Goal: Task Accomplishment & Management: Manage account settings

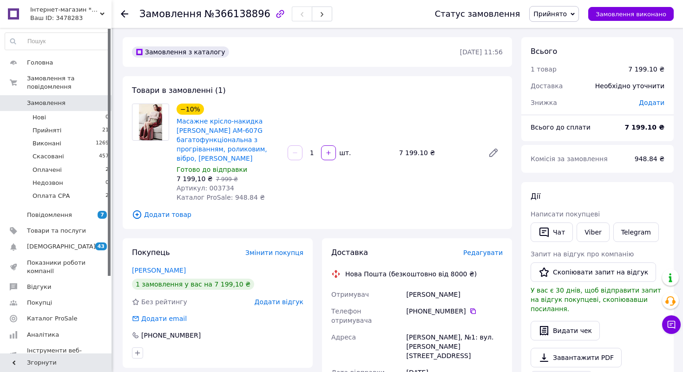
click at [58, 16] on div "Ваш ID: 3478283" at bounding box center [70, 18] width 81 height 8
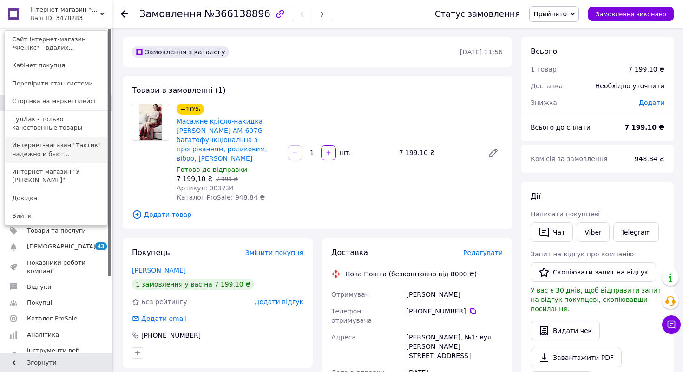
click at [69, 147] on link "Интернет-магазин "Тактик" надежно и быст..." at bounding box center [56, 150] width 102 height 26
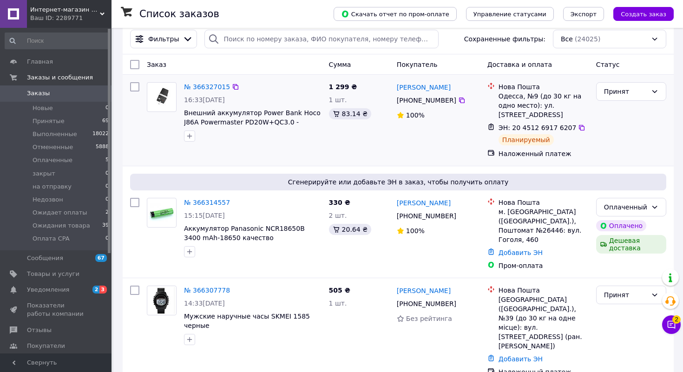
scroll to position [115, 0]
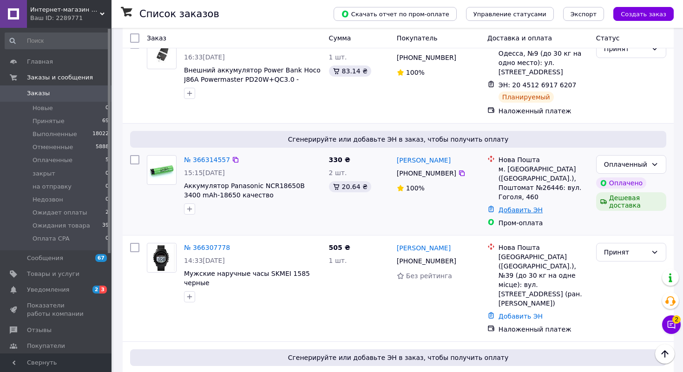
click at [522, 206] on link "Добавить ЭН" at bounding box center [520, 209] width 44 height 7
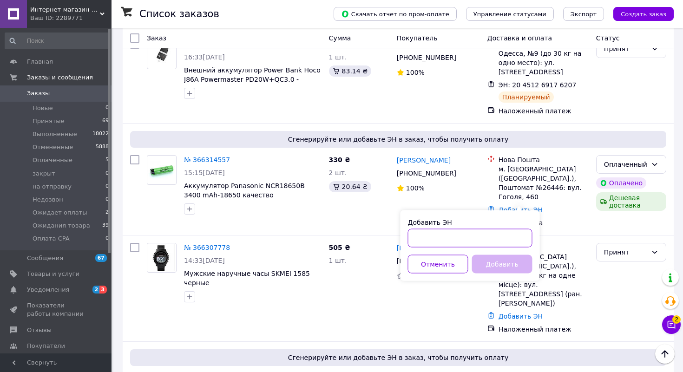
click at [459, 231] on input "Добавить ЭН" at bounding box center [470, 238] width 125 height 19
paste input "20451269187919"
type input "20451269187919"
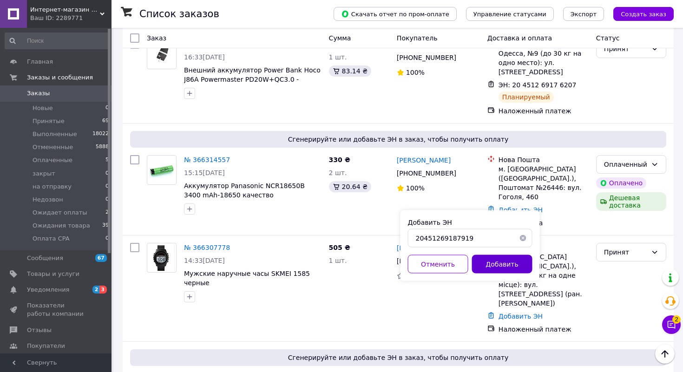
click at [489, 263] on button "Добавить" at bounding box center [502, 264] width 60 height 19
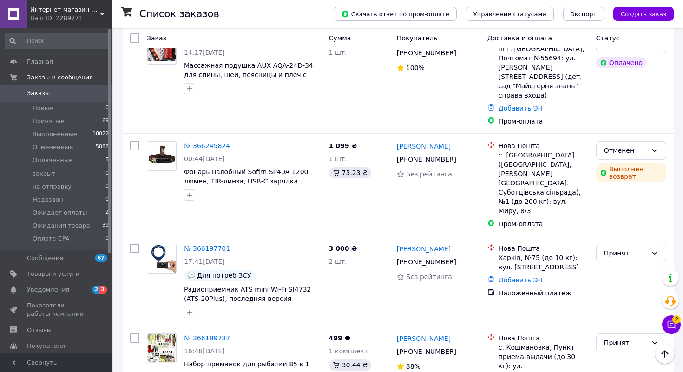
scroll to position [428, 0]
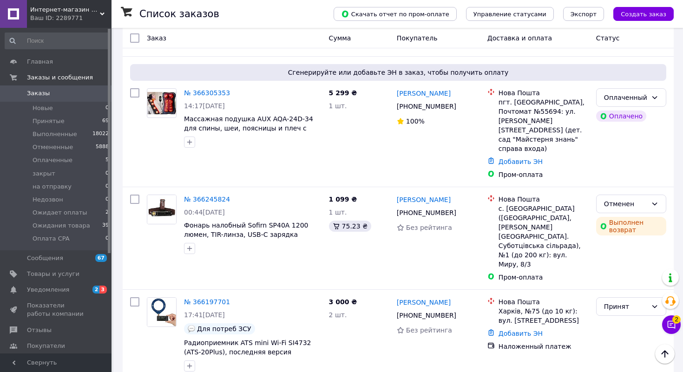
click at [85, 9] on span "Интернет-магазин "Тактик" надежно и быстро" at bounding box center [65, 10] width 70 height 8
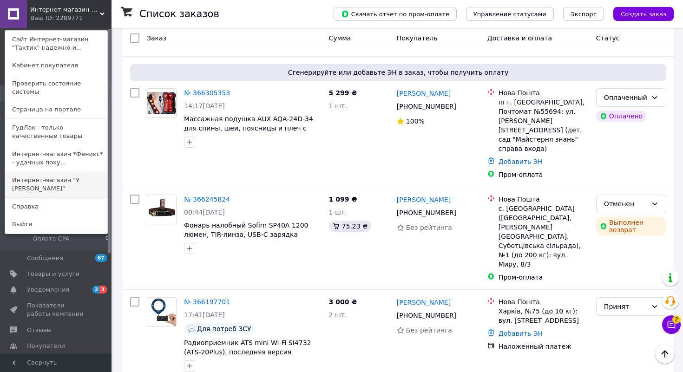
click at [81, 172] on link "Интернет-магазин "У [PERSON_NAME]"" at bounding box center [56, 184] width 102 height 26
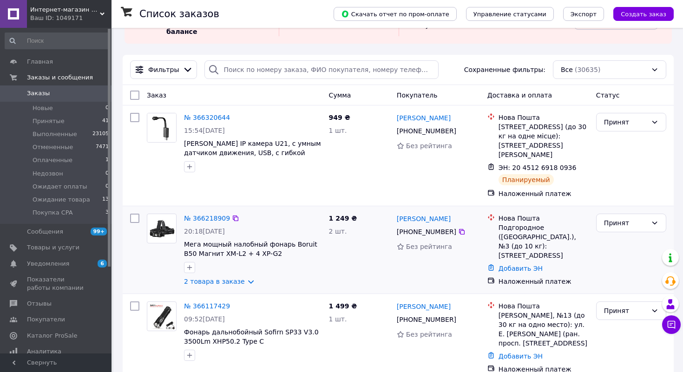
scroll to position [82, 0]
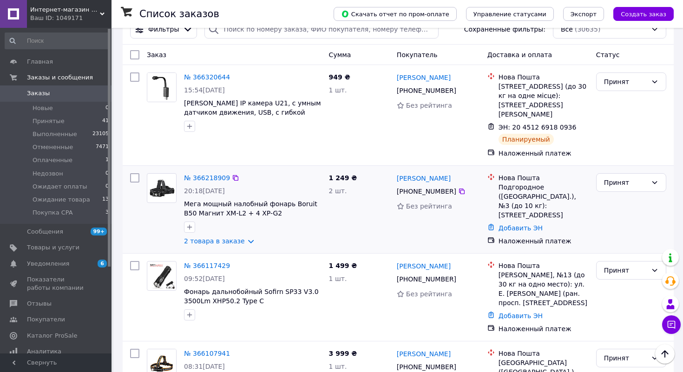
click at [514, 233] on div "Добавить ЭН" at bounding box center [544, 228] width 94 height 13
click at [516, 230] on link "Добавить ЭН" at bounding box center [520, 227] width 44 height 7
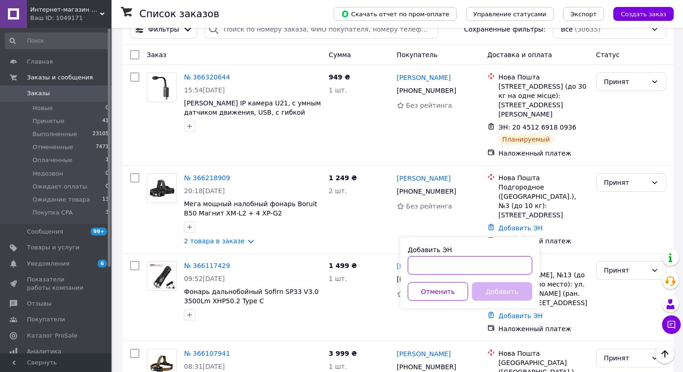
click at [416, 264] on input "Добавить ЭН" at bounding box center [470, 265] width 125 height 19
paste input "20451269193991"
type input "20451269193991"
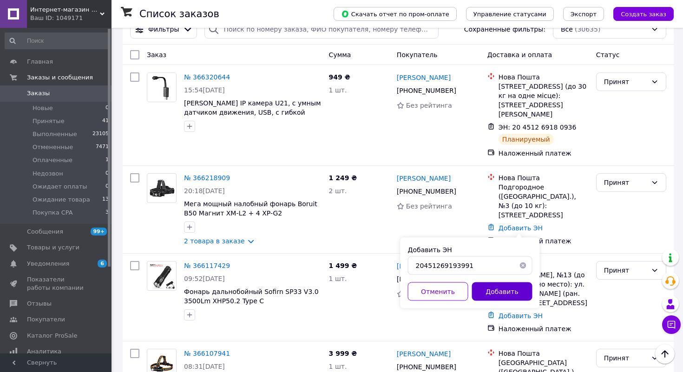
click at [512, 293] on button "Добавить" at bounding box center [502, 291] width 60 height 19
